Goal: Task Accomplishment & Management: Manage account settings

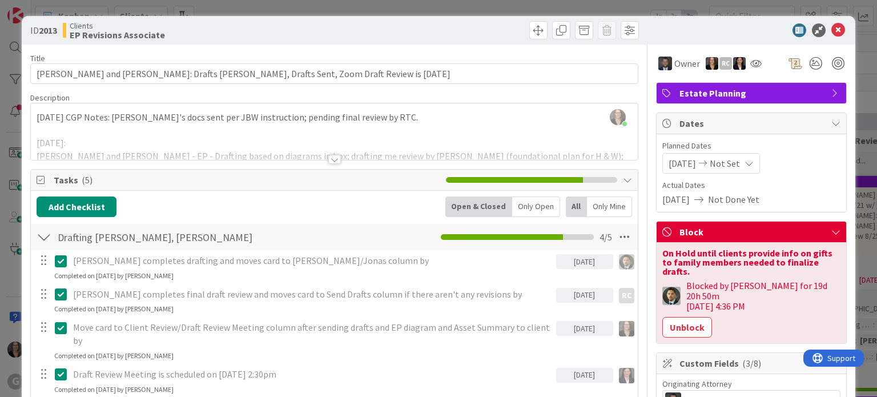
drag, startPoint x: 594, startPoint y: 6, endPoint x: 649, endPoint y: 4, distance: 54.9
click at [649, 4] on div "ID 2013 Clients EP Revisions Associate Title 89 / 128 [PERSON_NAME] and [PERSON…" at bounding box center [438, 198] width 877 height 397
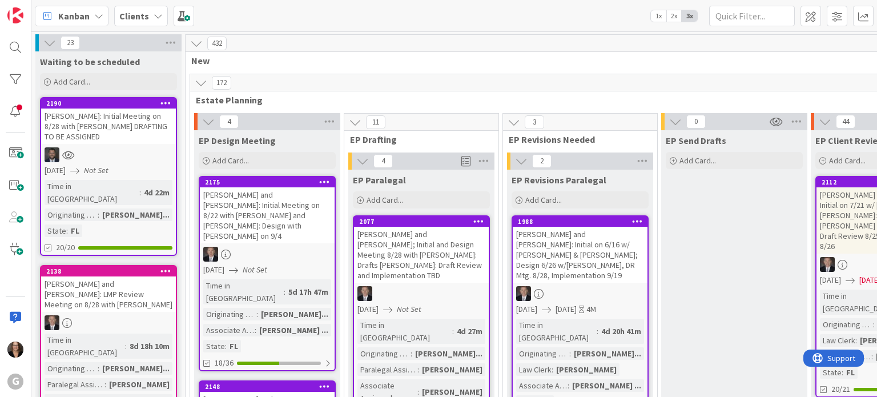
drag, startPoint x: 477, startPoint y: 13, endPoint x: 559, endPoint y: 16, distance: 82.3
click at [559, 16] on div "Kanban Clients 1x 2x 3x" at bounding box center [454, 15] width 846 height 31
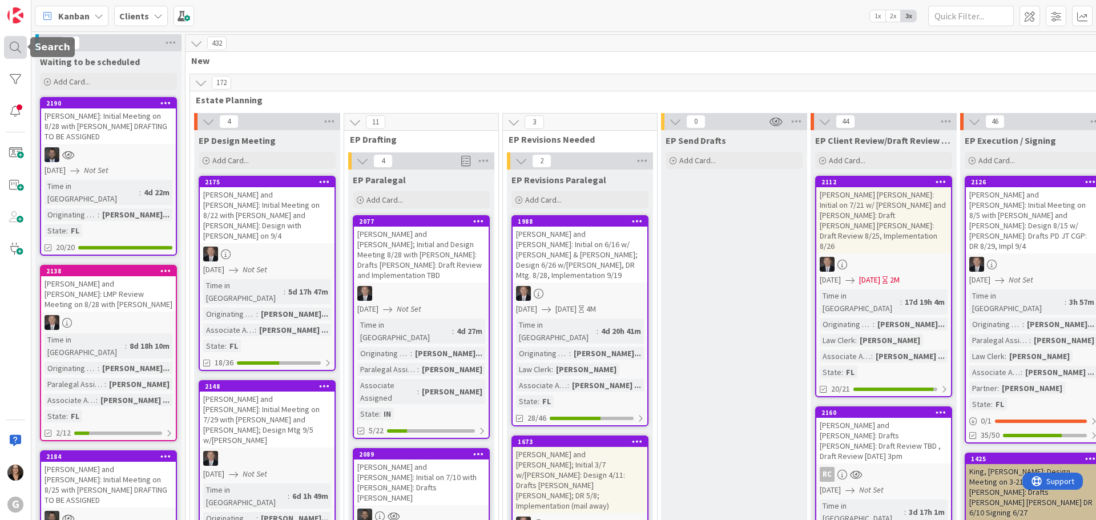
click at [15, 46] on div at bounding box center [15, 47] width 23 height 23
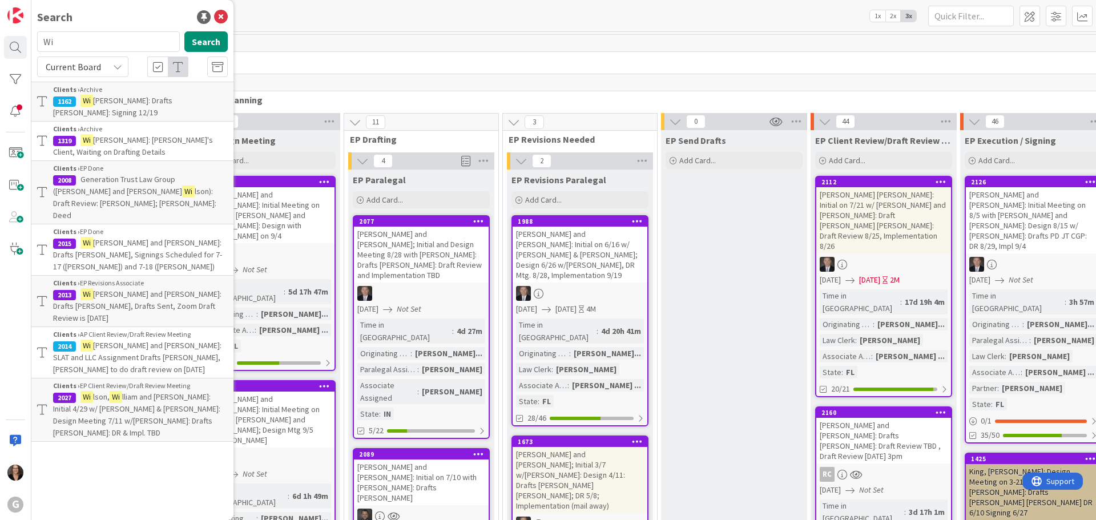
type input "W"
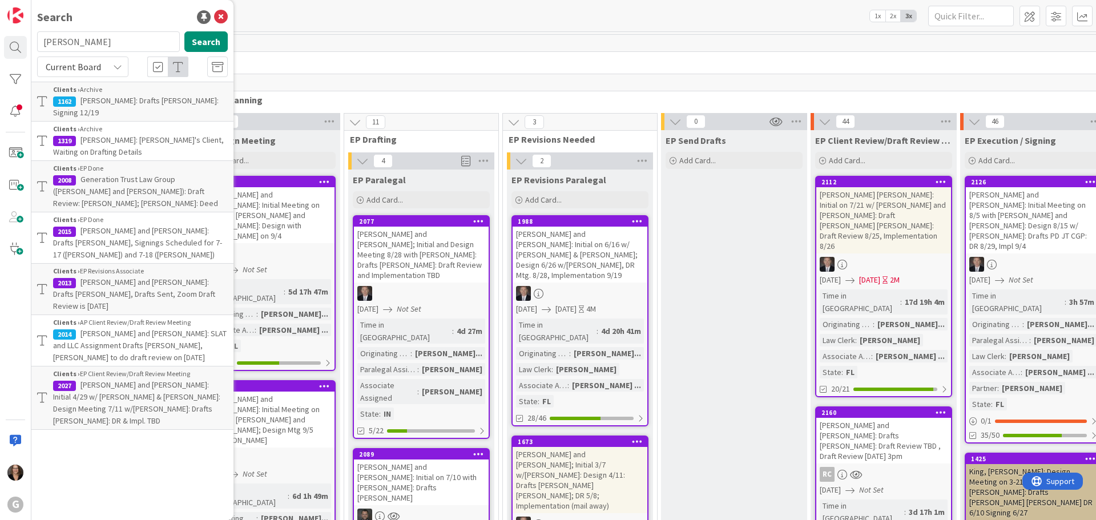
type input "[PERSON_NAME]"
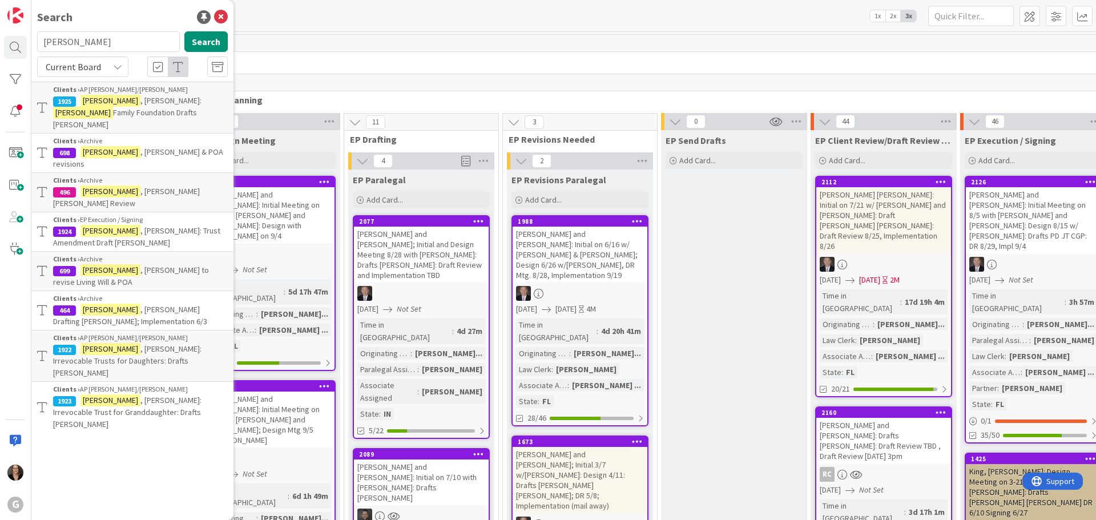
click at [113, 107] on mark "[PERSON_NAME]" at bounding box center [83, 113] width 60 height 12
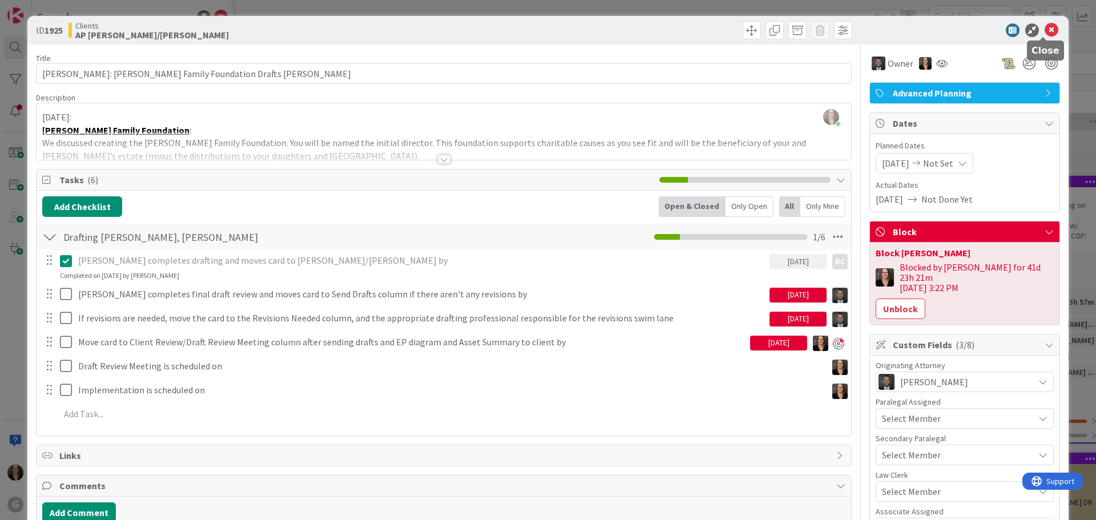
click at [876, 29] on icon at bounding box center [1052, 30] width 14 height 14
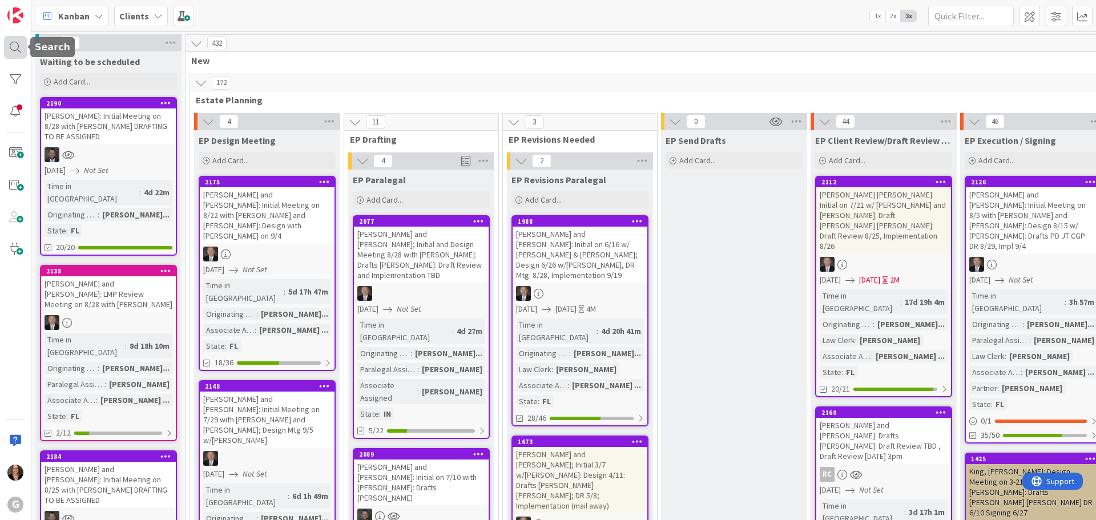
click at [14, 45] on div at bounding box center [15, 47] width 23 height 23
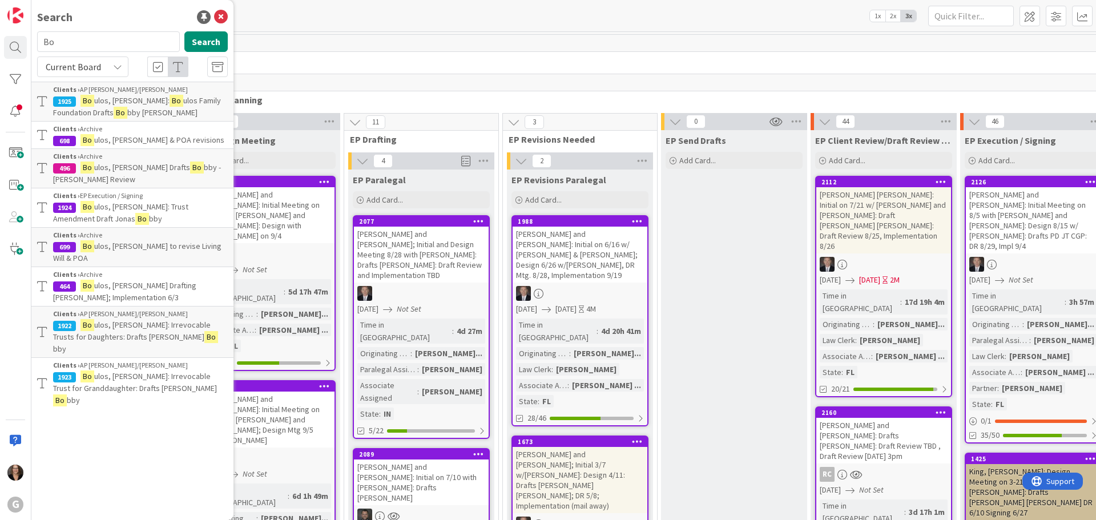
type input "B"
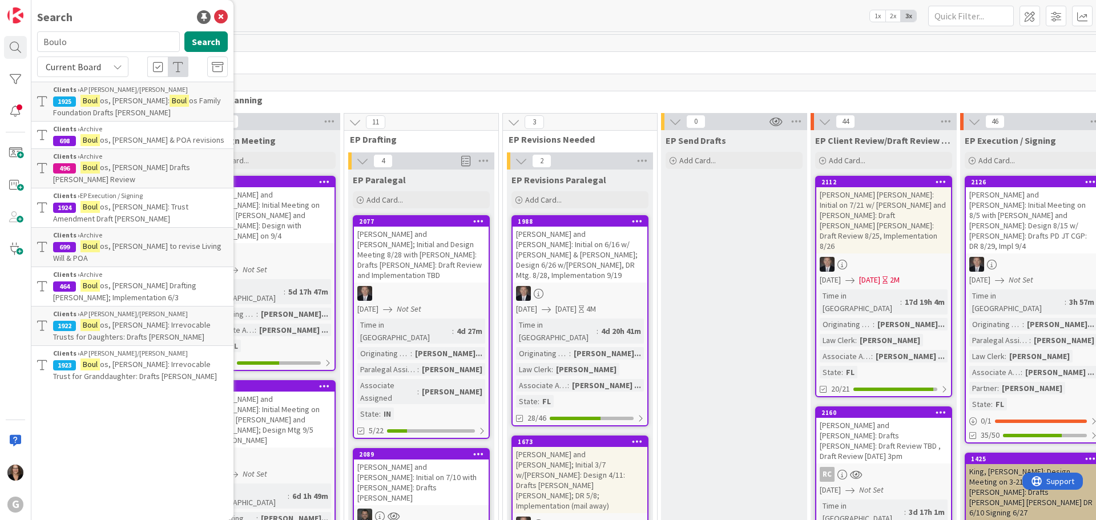
type input "[PERSON_NAME]"
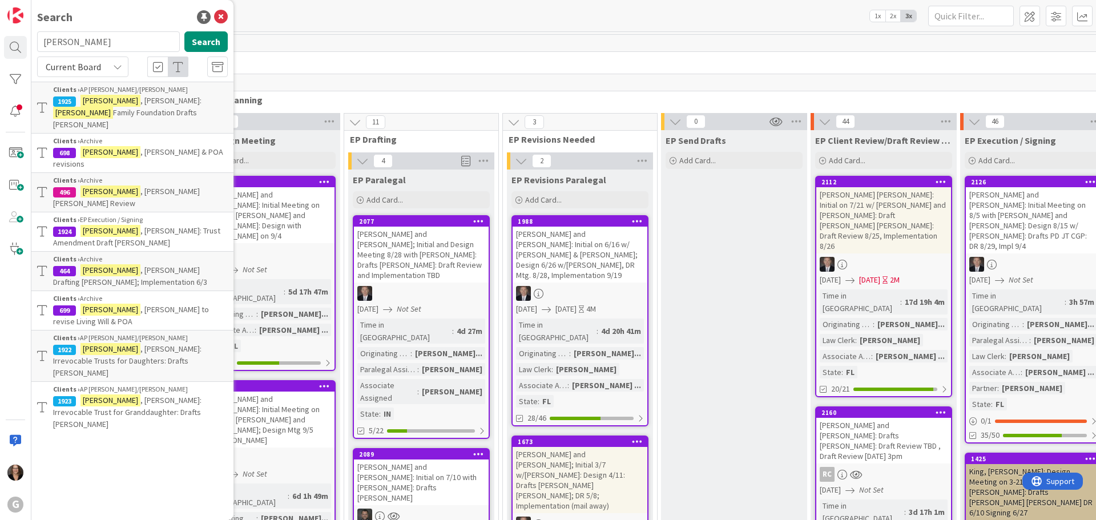
click at [113, 107] on mark "[PERSON_NAME]" at bounding box center [83, 113] width 60 height 12
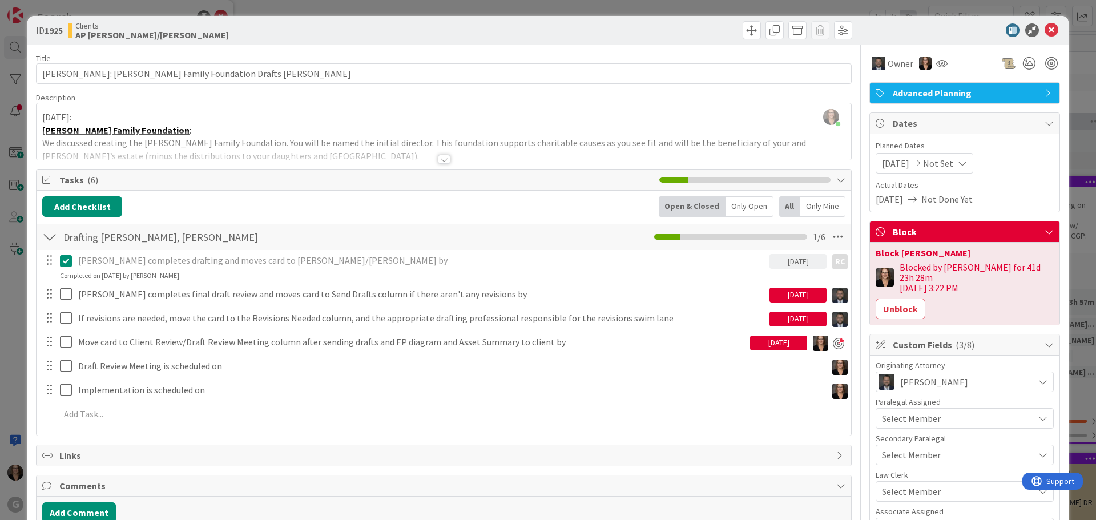
click at [753, 344] on div "[DATE]" at bounding box center [778, 343] width 57 height 15
click at [789, 396] on td "8" at bounding box center [797, 439] width 22 height 22
type input "[DATE]"
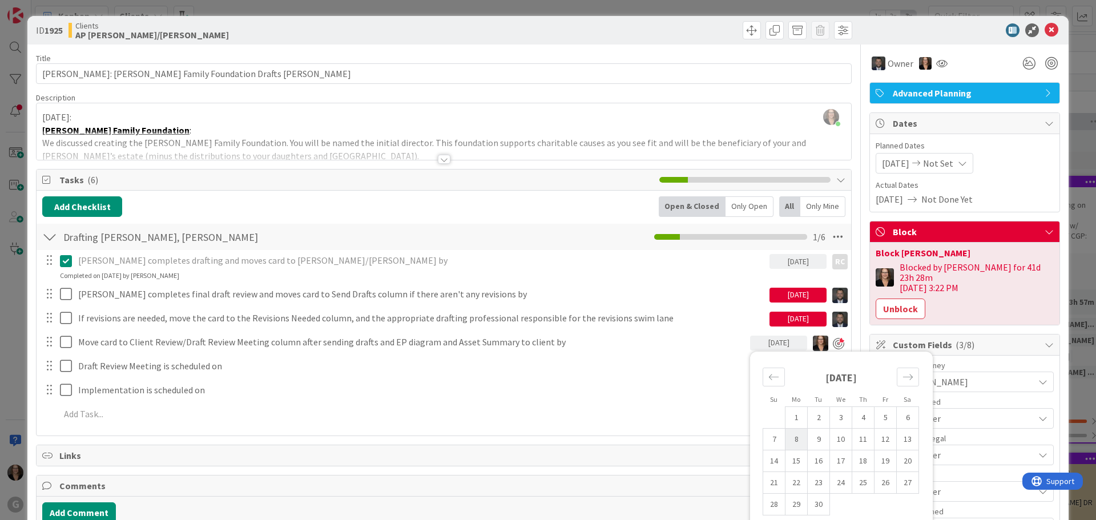
click at [789, 396] on td "8" at bounding box center [797, 439] width 22 height 22
click at [669, 396] on p at bounding box center [451, 414] width 783 height 13
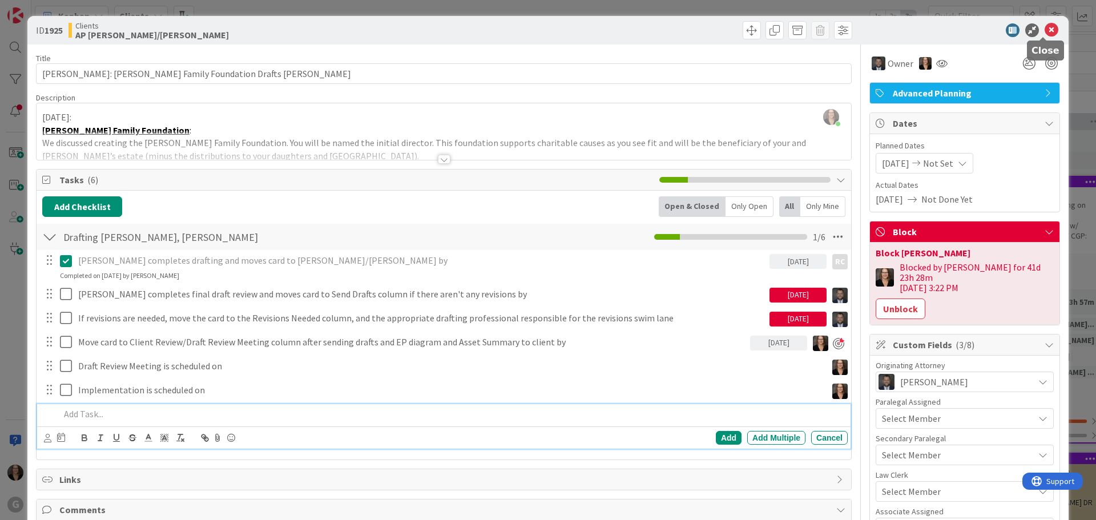
click at [876, 29] on icon at bounding box center [1052, 30] width 14 height 14
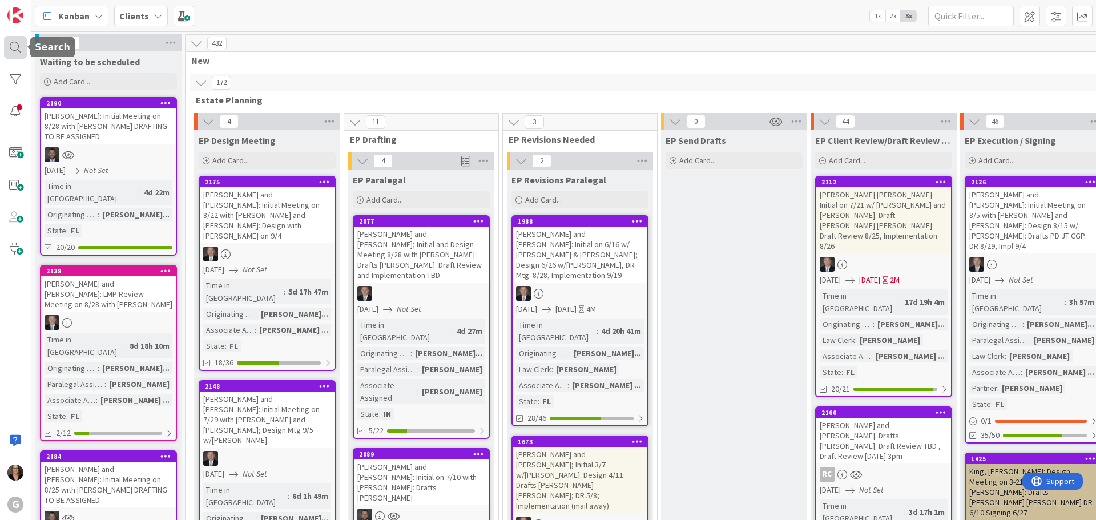
click at [15, 44] on div at bounding box center [15, 47] width 23 height 23
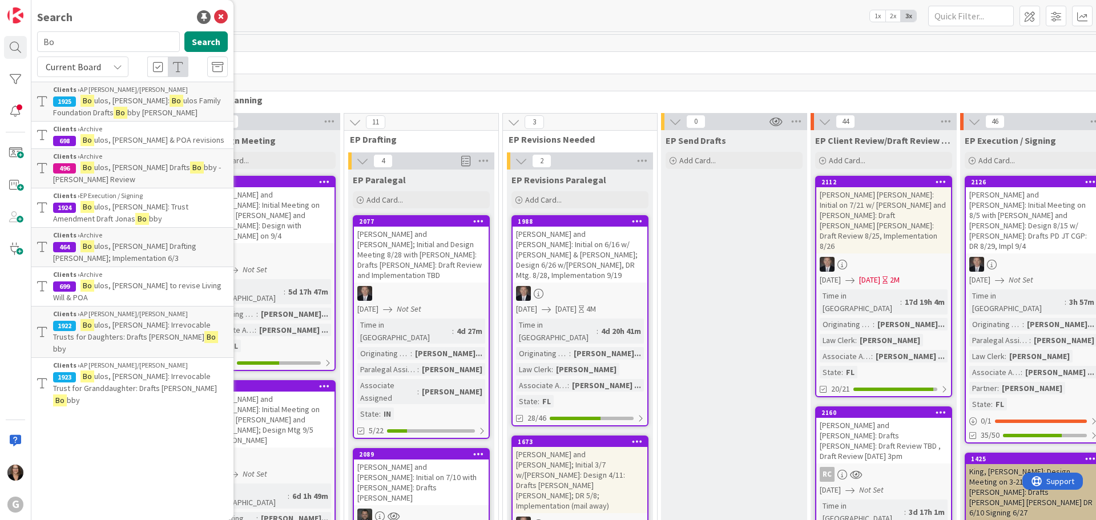
type input "B"
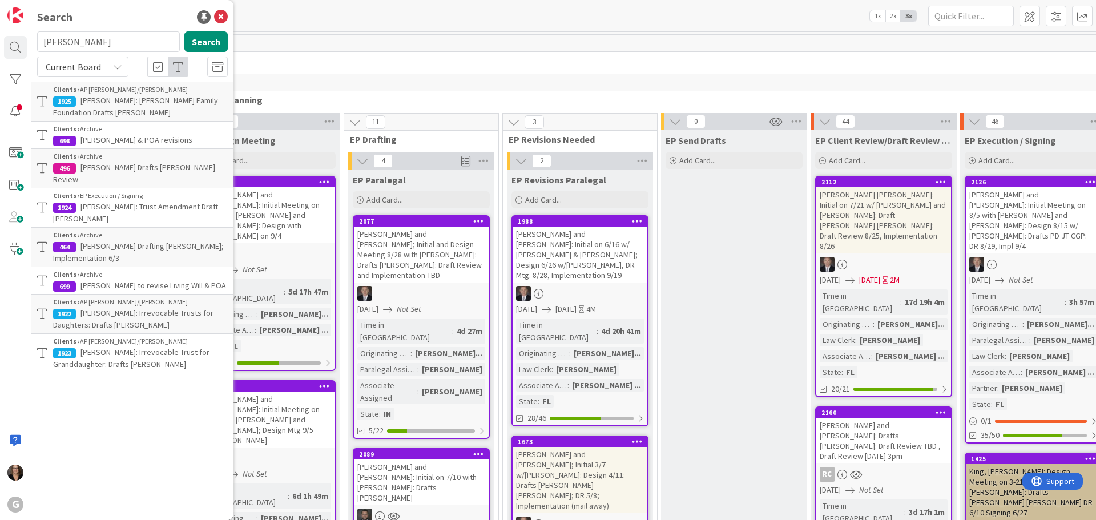
type input "[PERSON_NAME]"
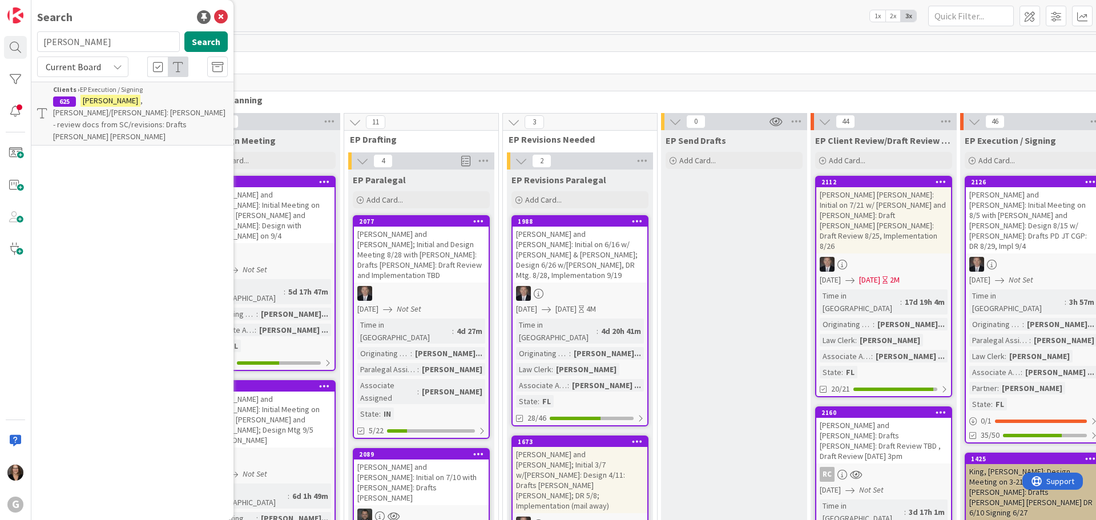
click at [179, 102] on span ", [PERSON_NAME]/[PERSON_NAME]: [PERSON_NAME] - review docs from SC/revisions: D…" at bounding box center [139, 118] width 172 height 46
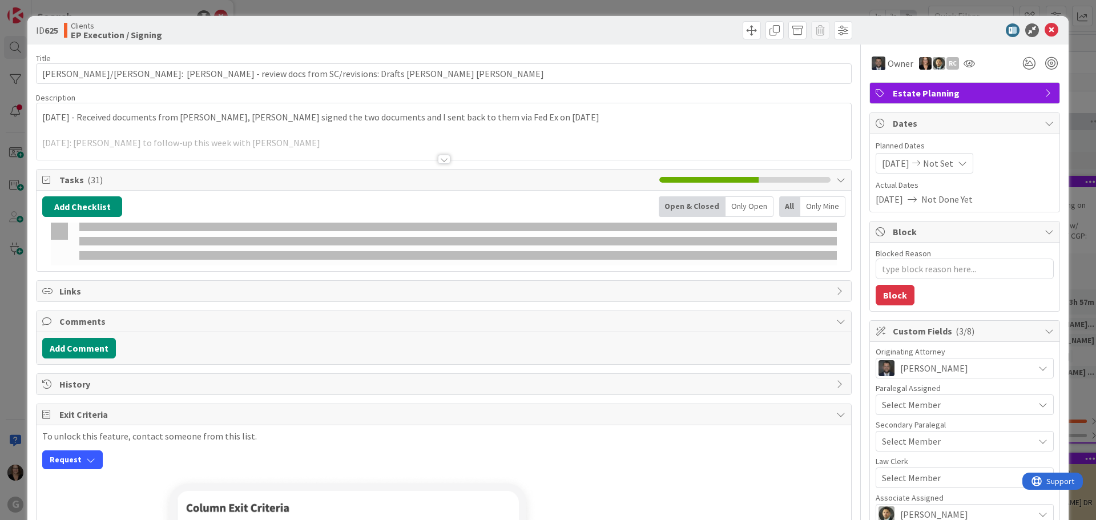
type textarea "x"
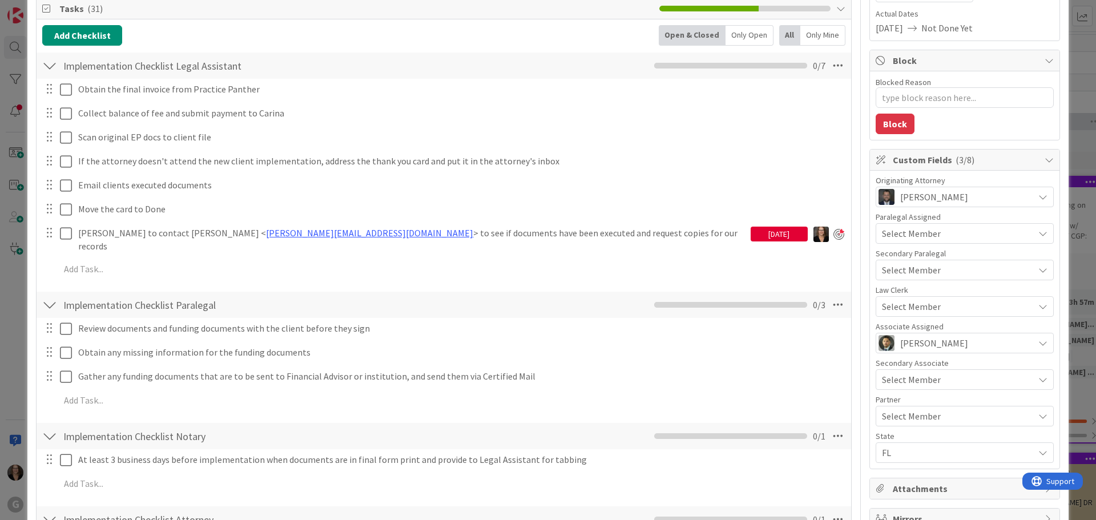
scroll to position [114, 0]
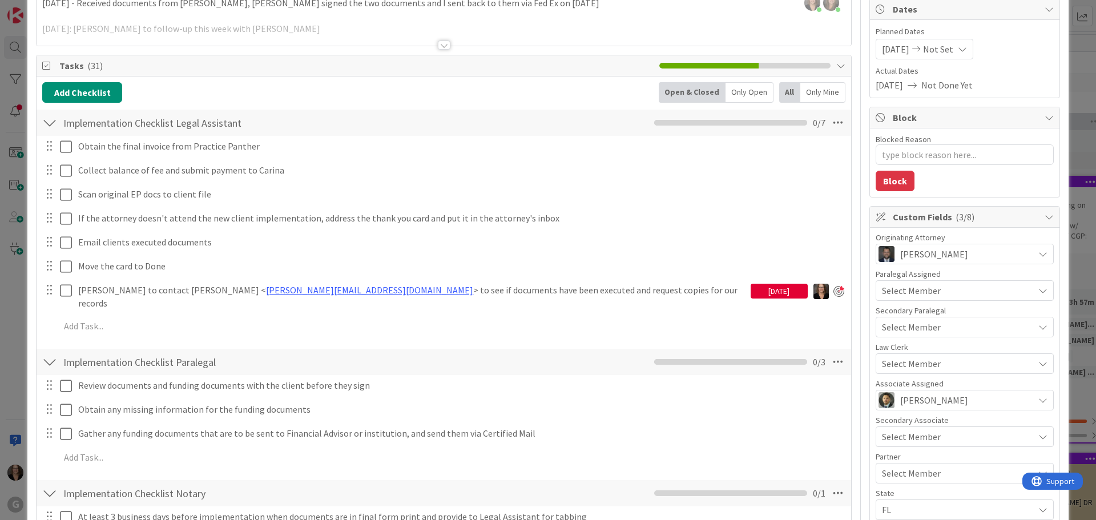
click at [775, 293] on div "[DATE]" at bounding box center [779, 291] width 57 height 15
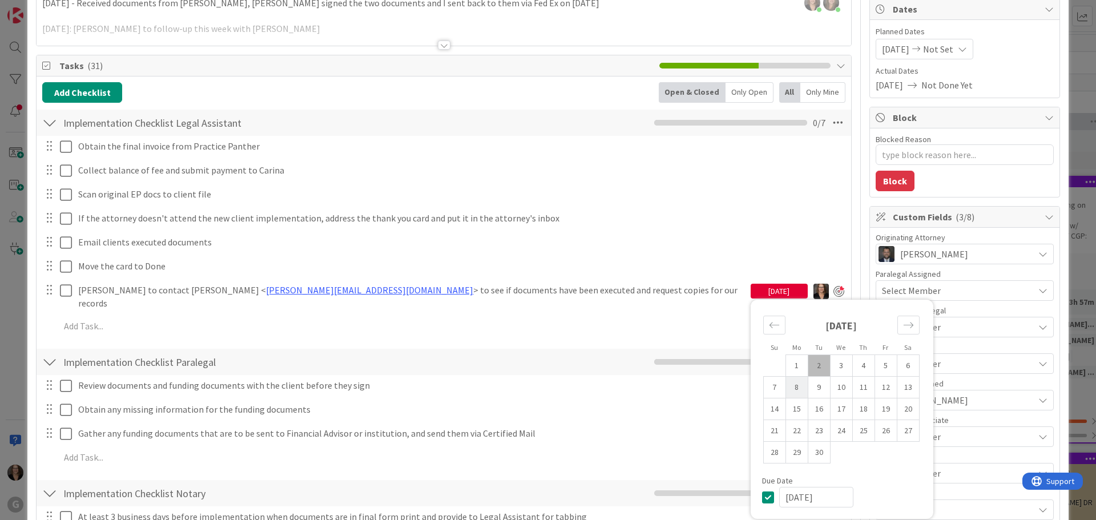
click at [789, 389] on td "8" at bounding box center [797, 388] width 22 height 22
type input "[DATE]"
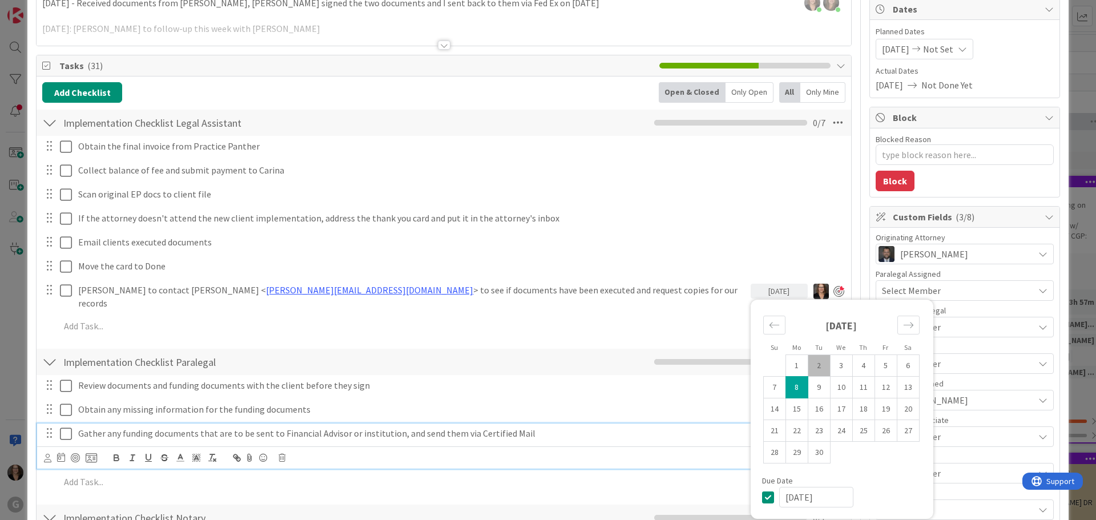
click at [656, 396] on p "Gather any funding documents that are to be sent to Financial Advisor or instit…" at bounding box center [460, 433] width 765 height 13
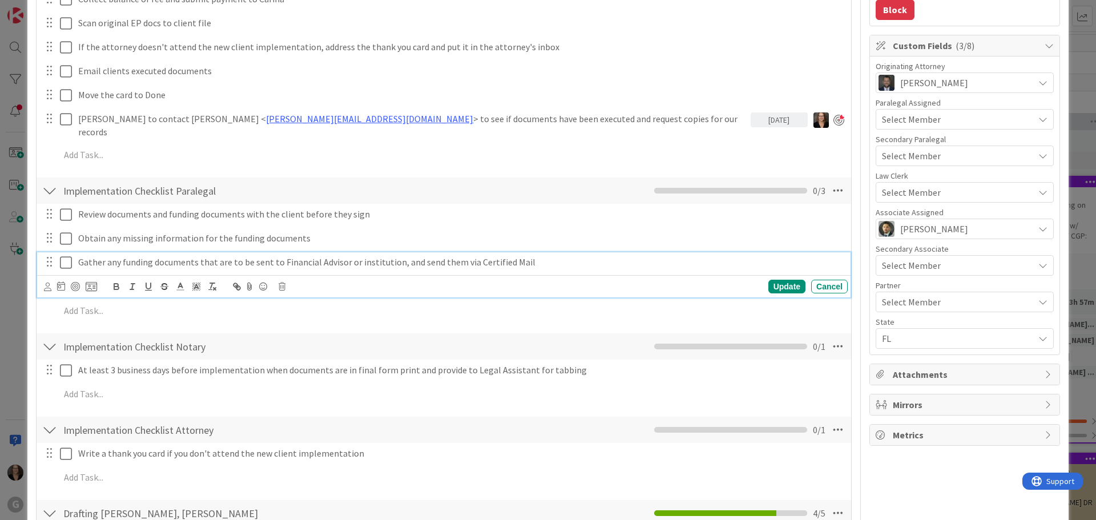
scroll to position [0, 0]
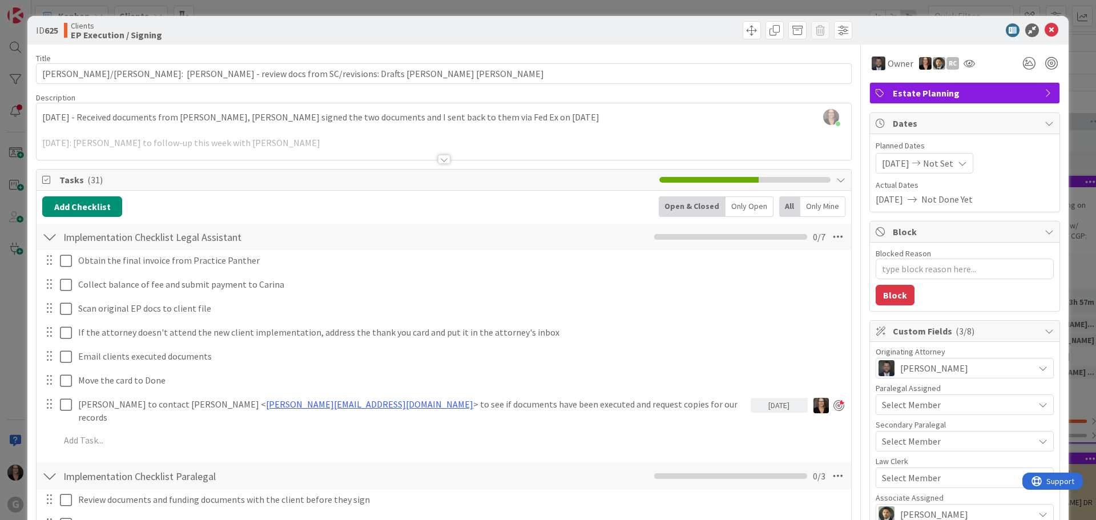
type textarea "x"
click at [876, 30] on icon at bounding box center [1052, 30] width 14 height 14
